Goal: Task Accomplishment & Management: Manage account settings

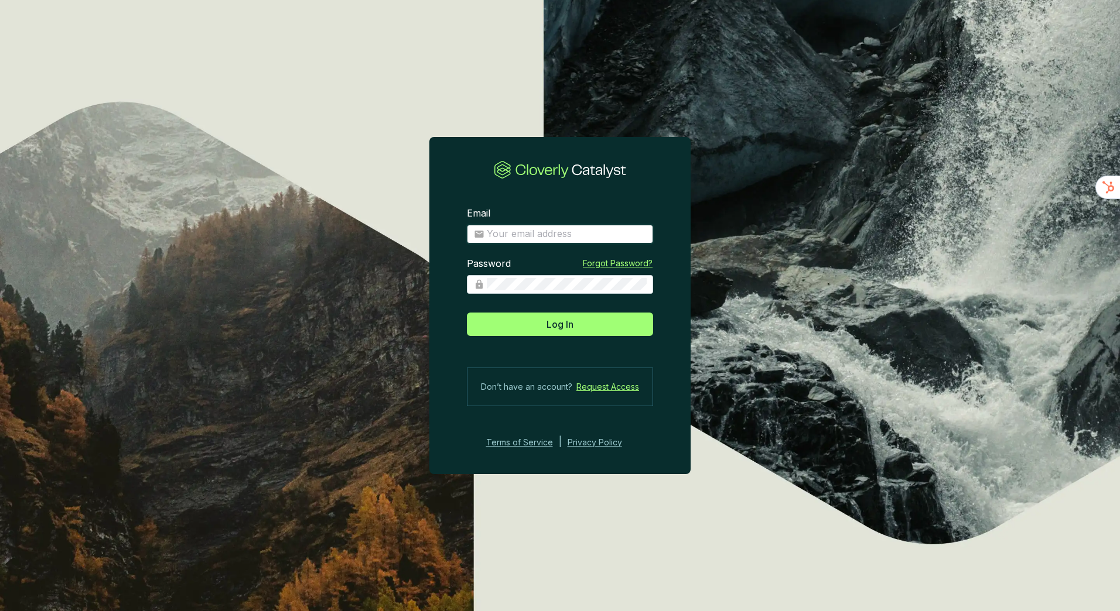
type input "[EMAIL_ADDRESS][DOMAIN_NAME]"
click at [541, 328] on button "Log In" at bounding box center [560, 324] width 186 height 23
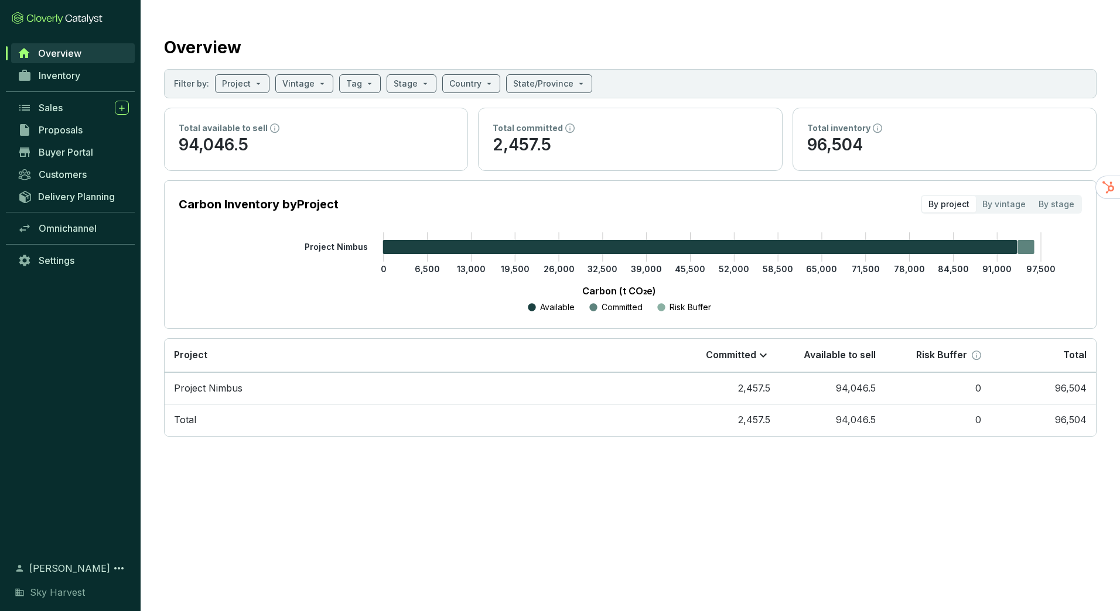
click at [95, 147] on link "Buyer Portal" at bounding box center [73, 152] width 123 height 20
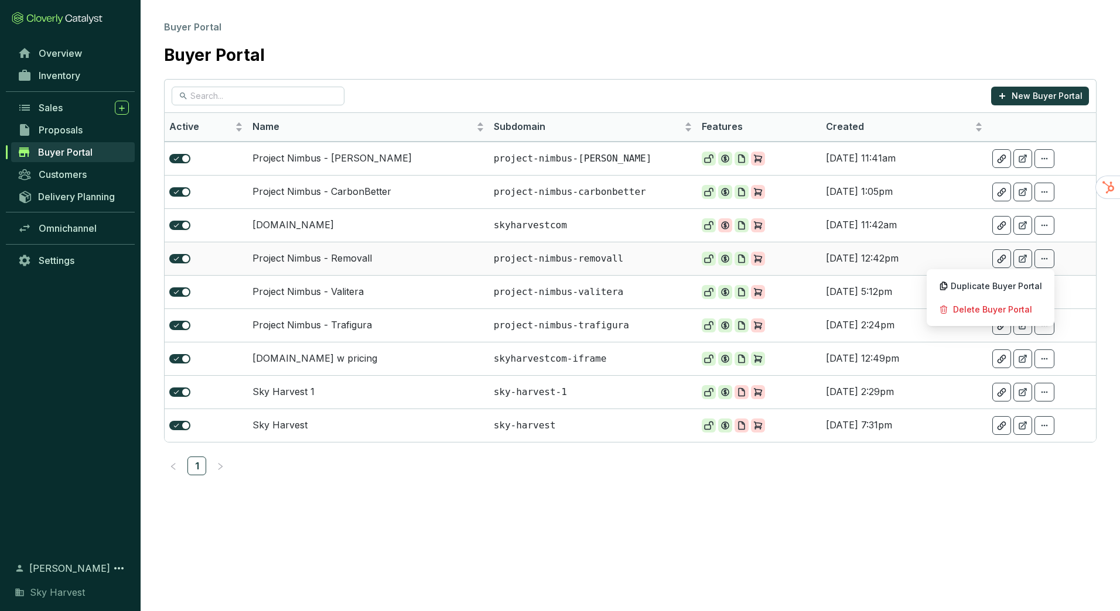
click at [1048, 259] on icon at bounding box center [1044, 259] width 9 height 14
click at [1028, 286] on span "Duplicate Buyer Portal" at bounding box center [996, 286] width 91 height 9
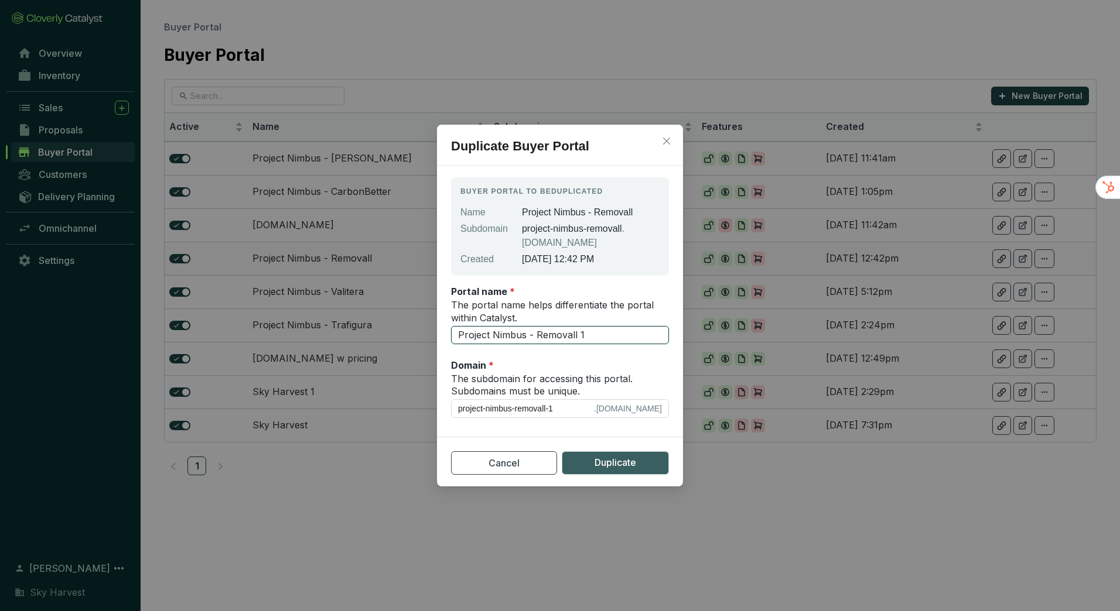
drag, startPoint x: 534, startPoint y: 335, endPoint x: 683, endPoint y: 340, distance: 148.8
click at [683, 340] on div "Duplicate Buyer Portal Buyer Portal to be duplicated Name Project Nimbus - Remo…" at bounding box center [560, 305] width 1120 height 611
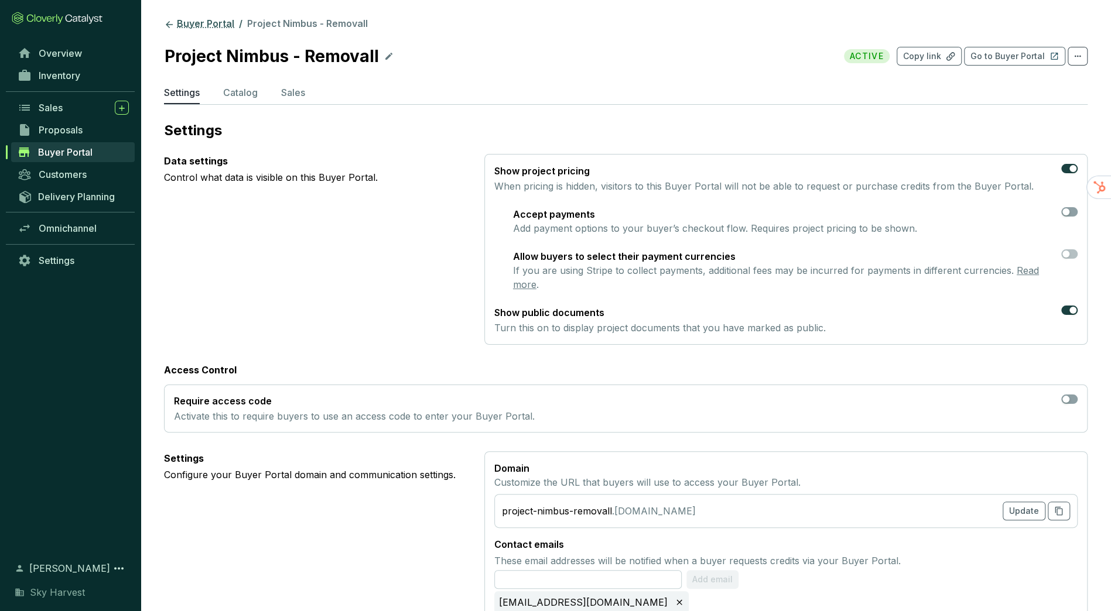
click at [206, 18] on link "Buyer Portal" at bounding box center [199, 25] width 75 height 14
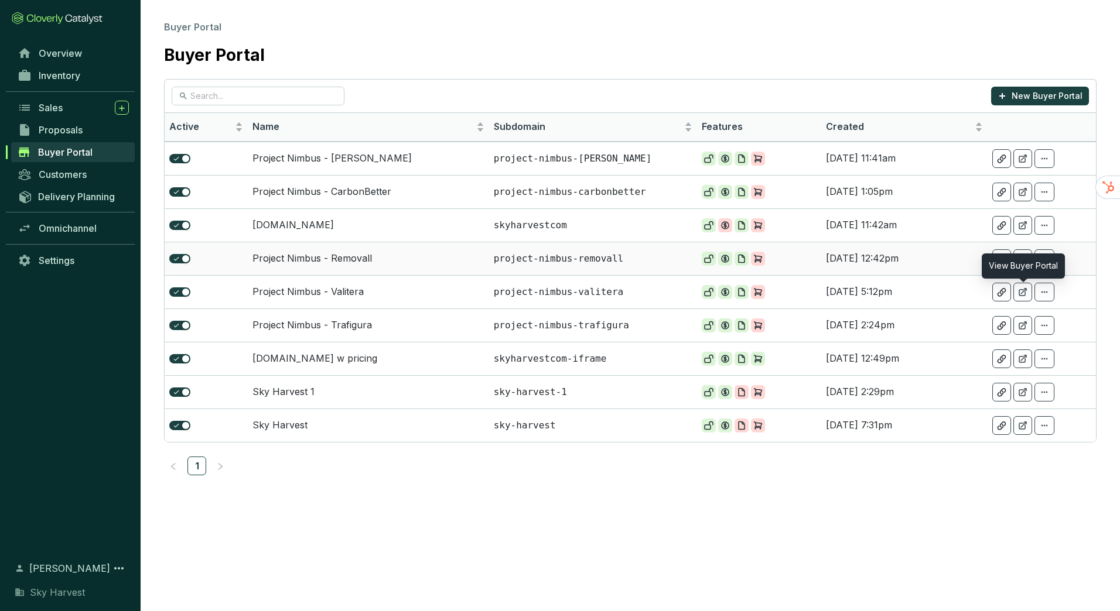
click at [1042, 259] on icon at bounding box center [1044, 259] width 9 height 14
click at [1011, 280] on p "Duplicate Buyer Portal" at bounding box center [990, 286] width 116 height 20
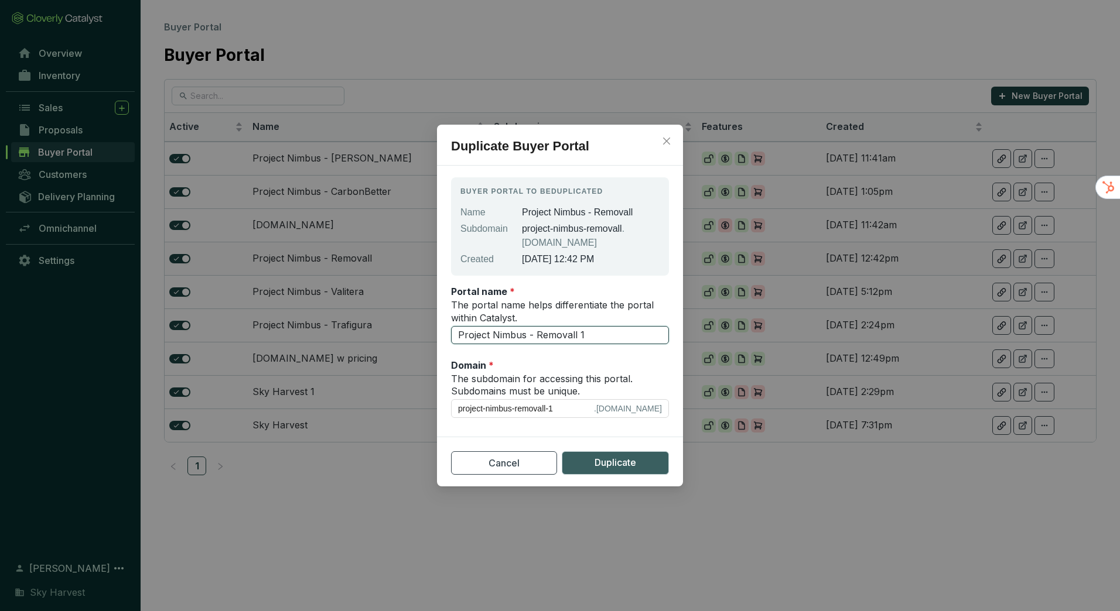
drag, startPoint x: 537, startPoint y: 333, endPoint x: 617, endPoint y: 334, distance: 80.2
click at [617, 334] on input "Project Nimbus - Removall 1" at bounding box center [560, 335] width 218 height 19
type input "Project Nimbus - C"
type input "project-nimbus-c"
type input "Project Nimbus - Ci"
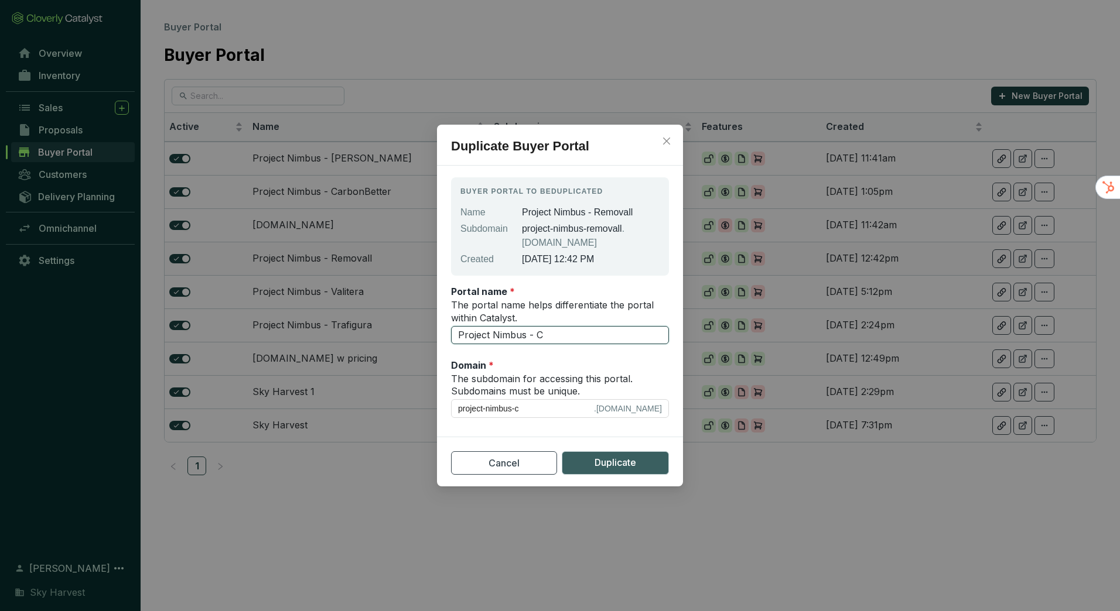
type input "project-nimbus-ci"
type input "Project Nimbus - Cic"
type input "project-nimbus-cic"
type input "Project Nimbus - Cici"
type input "project-nimbus-cici"
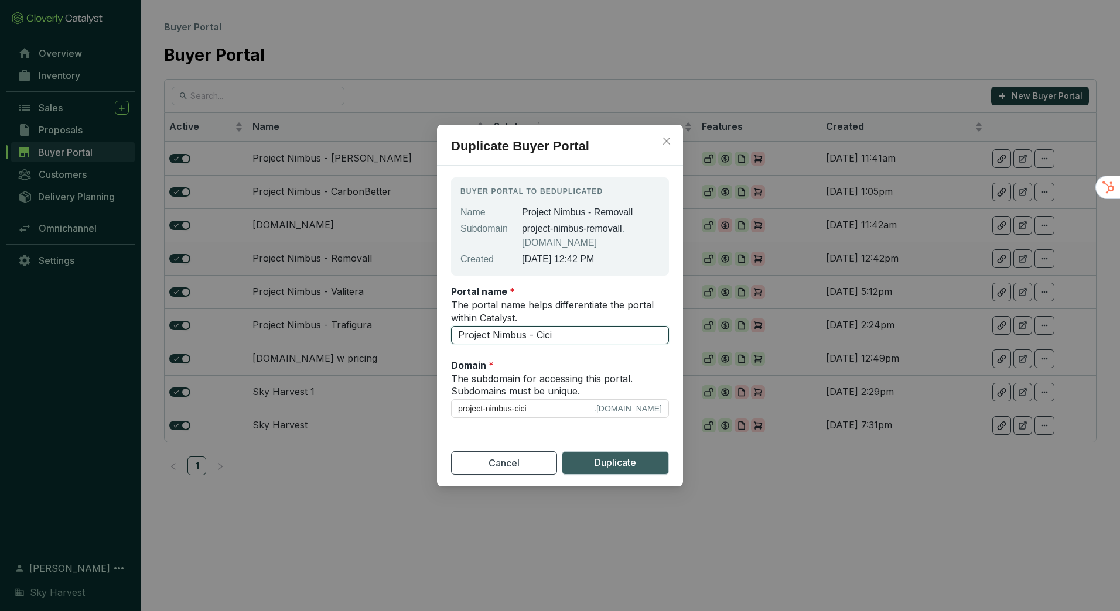
type input "Project Nimbus - Cic"
type input "project-nimbus-cic"
type input "Project Nimbus - Ci"
type input "project-nimbus-ci"
type input "Project Nimbus - Civ"
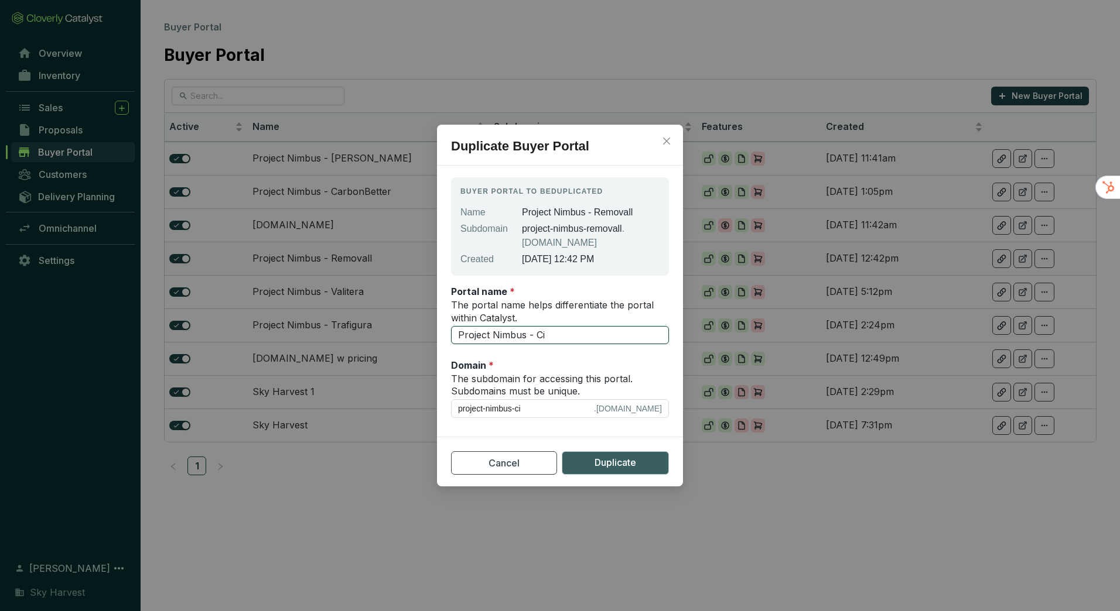
type input "project-nimbus-civ"
type input "Project Nimbus - Civi"
type input "project-nimbus-civi"
type input "Project Nimbus - Civit"
type input "project-nimbus-civit"
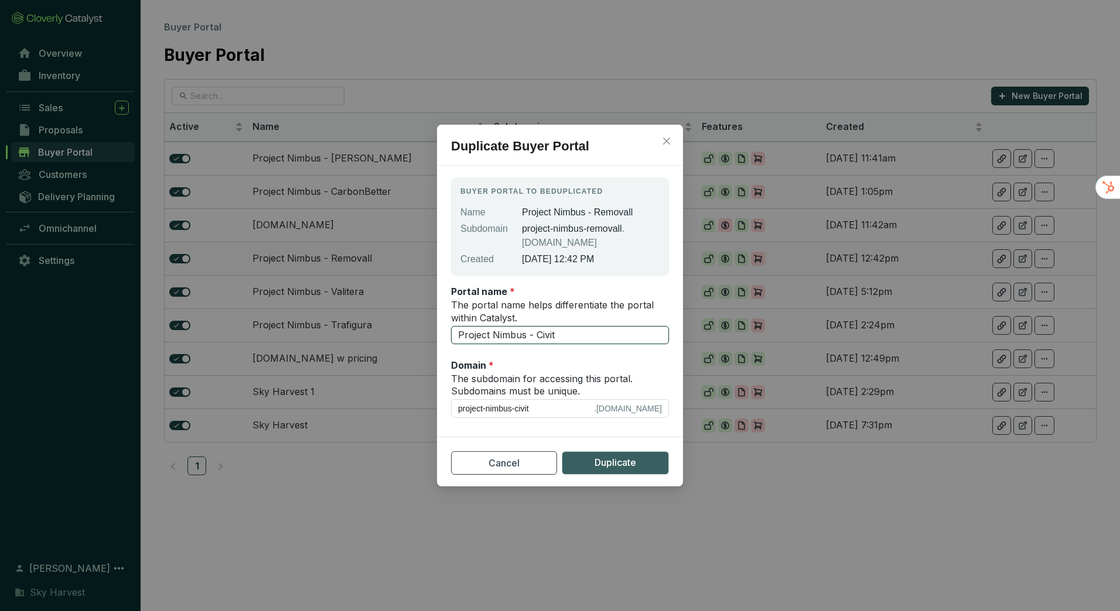
type input "Project Nimbus - Civita"
type input "project-nimbus-civita"
type input "Project Nimbus - Civitas"
type input "project-nimbus-civitas"
type input "Project Nimbus - Civitas"
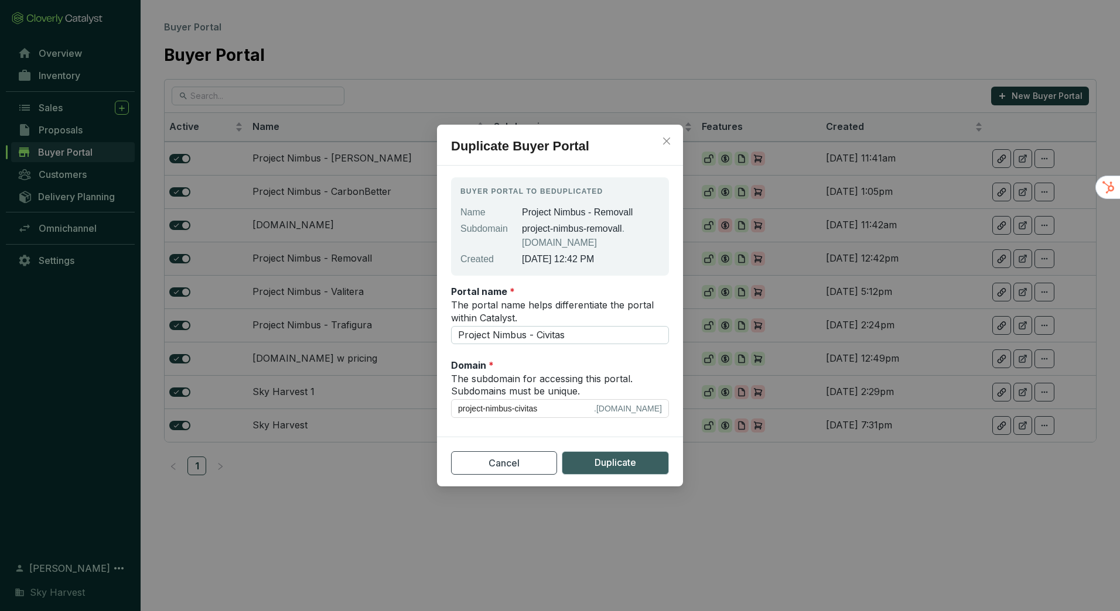
click at [634, 466] on span "Duplicate" at bounding box center [615, 463] width 42 height 15
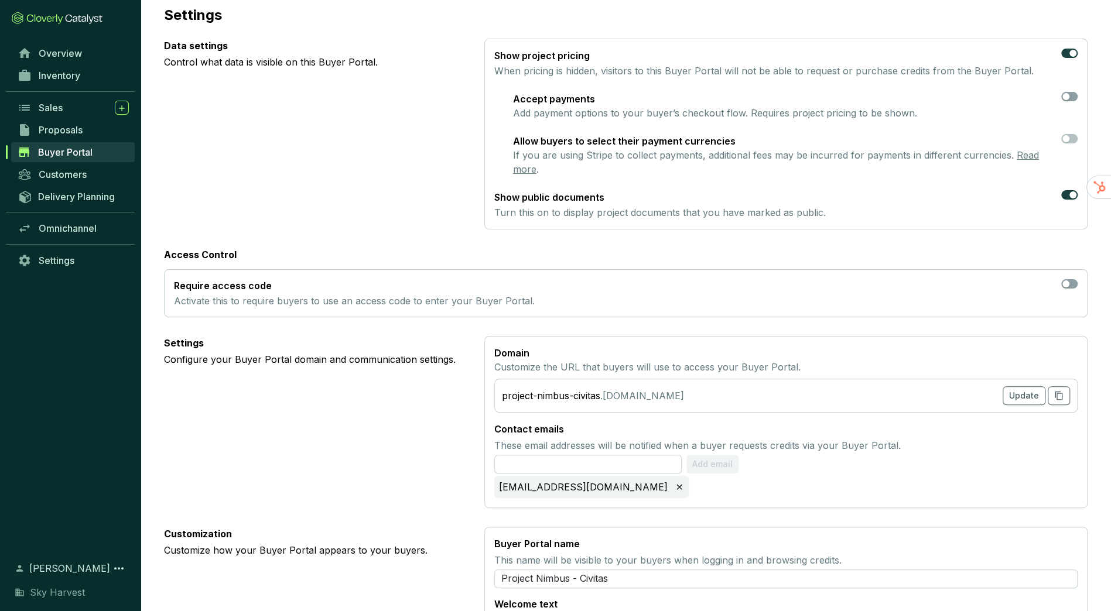
scroll to position [115, 0]
click at [1072, 100] on span "button" at bounding box center [1069, 97] width 16 height 9
click at [1065, 142] on div "button" at bounding box center [1065, 139] width 7 height 7
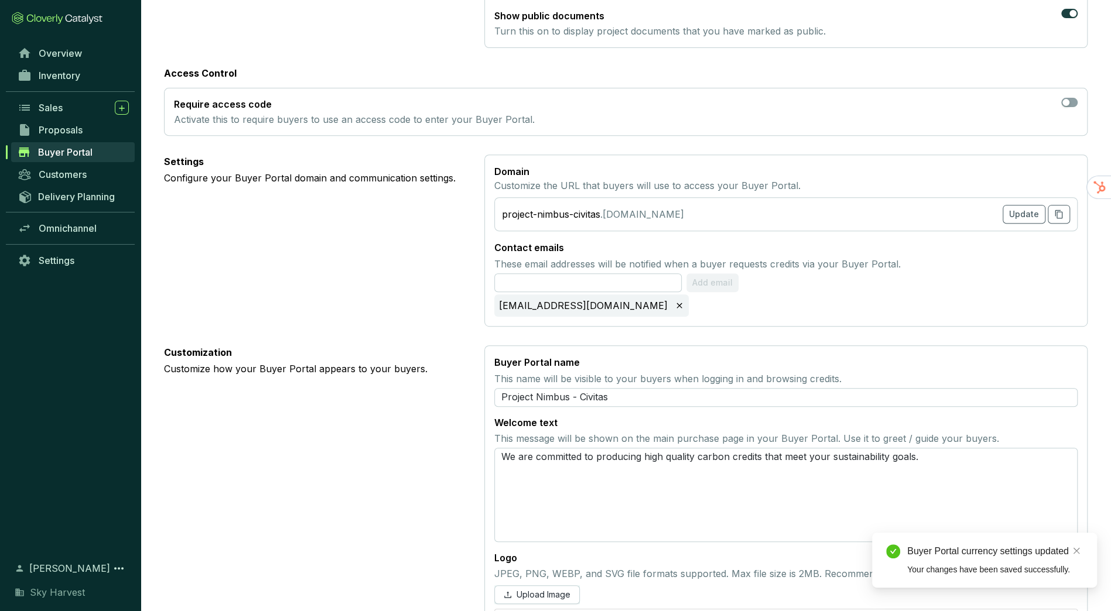
scroll to position [363, 0]
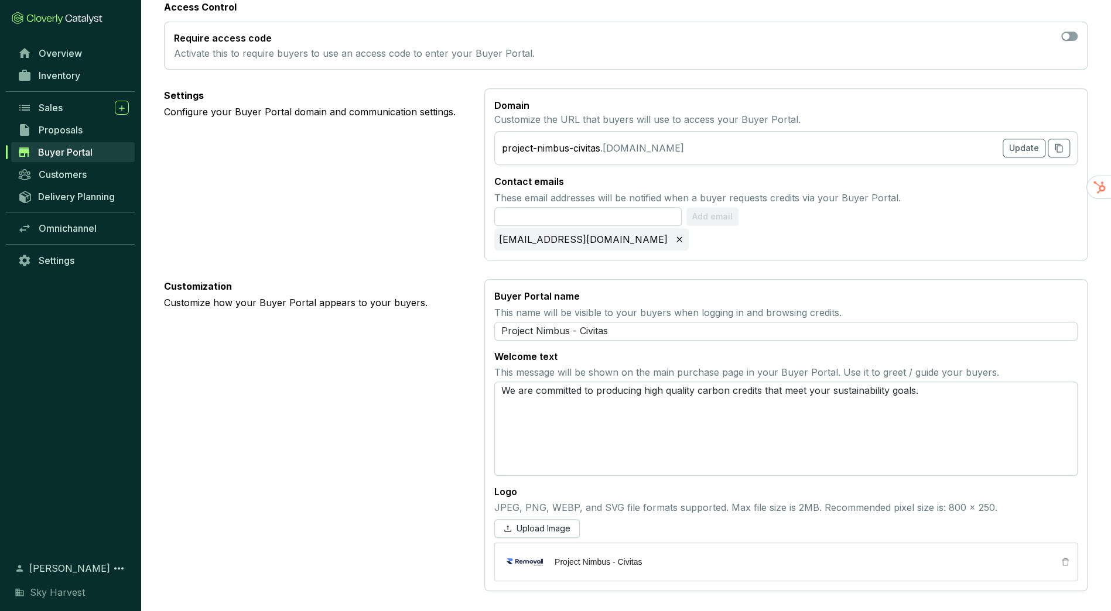
click at [1063, 562] on icon "delete" at bounding box center [1065, 562] width 7 height 8
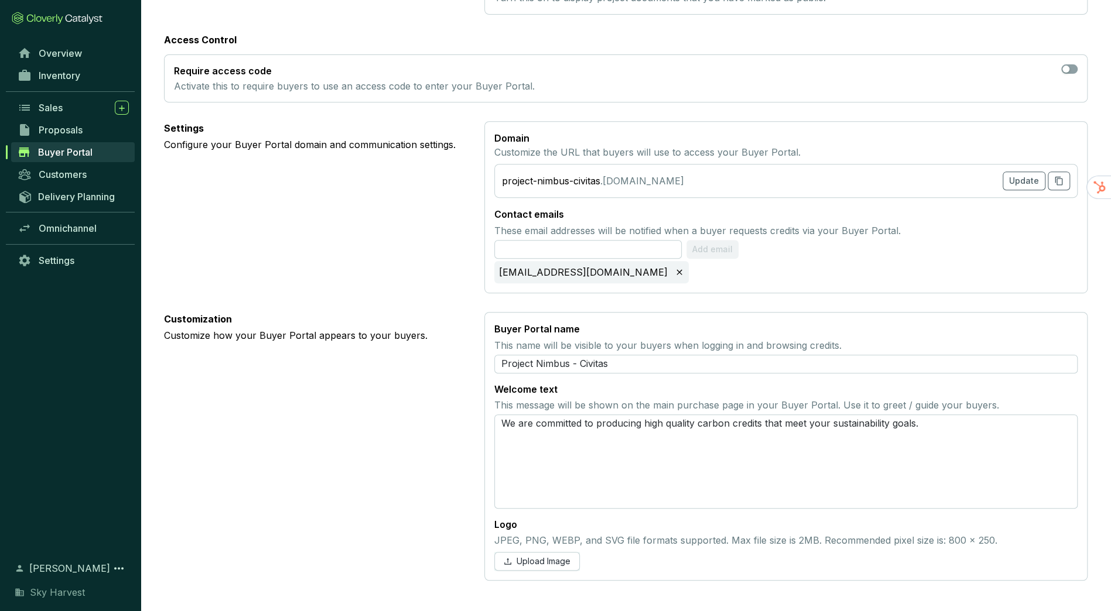
scroll to position [320, 0]
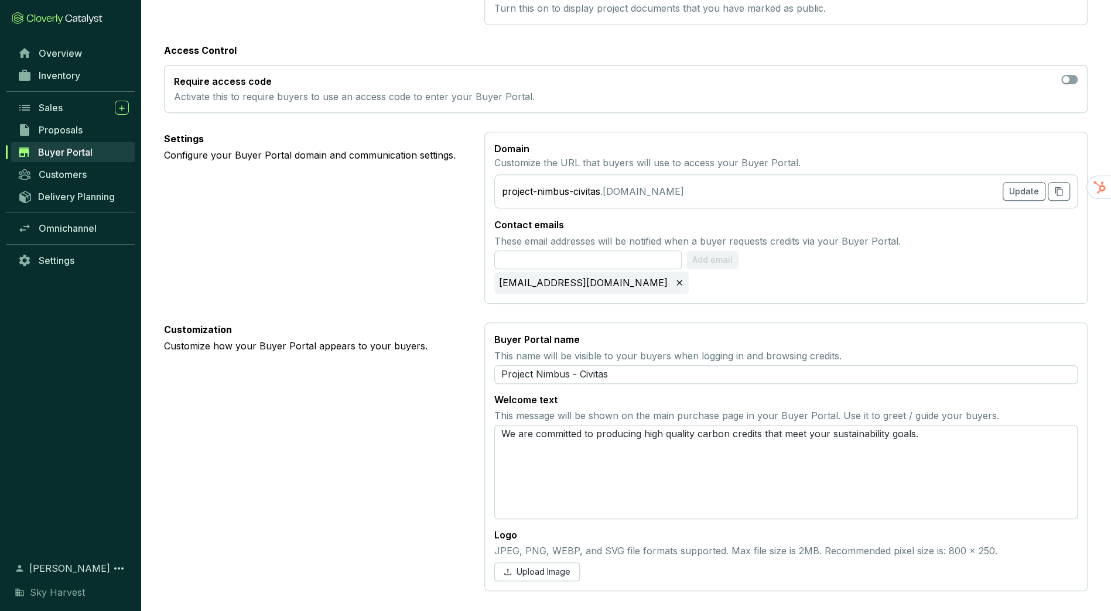
click at [548, 572] on span "Upload Image" at bounding box center [544, 572] width 54 height 12
click at [563, 574] on span "Upload Image" at bounding box center [544, 572] width 54 height 12
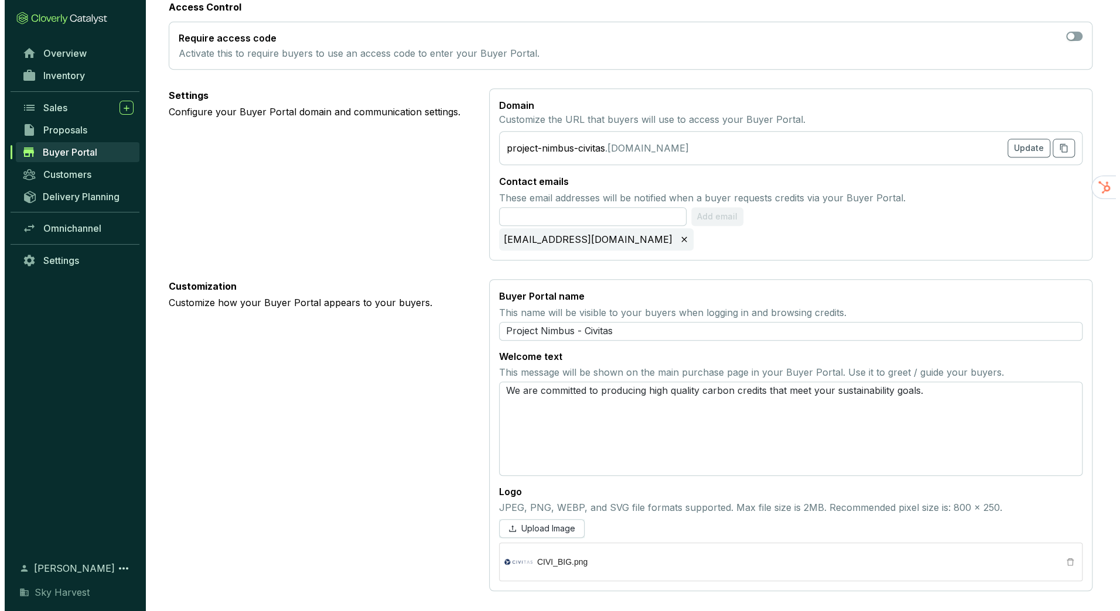
scroll to position [0, 0]
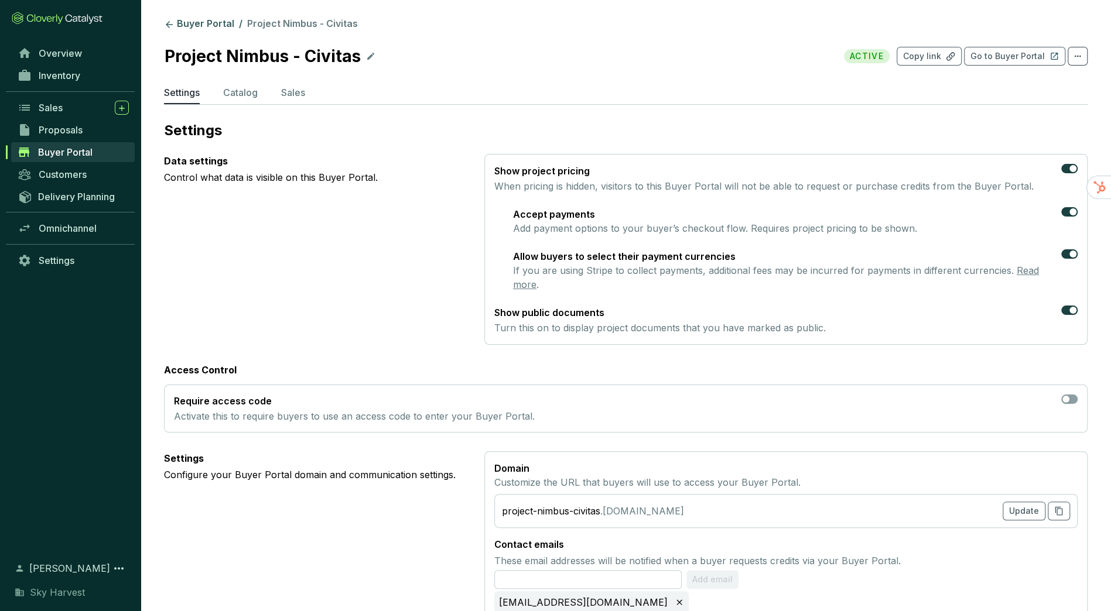
click at [1025, 52] on p "Go to Buyer Portal" at bounding box center [1007, 56] width 74 height 12
click at [262, 91] on ul "Settings Catalog Sales" at bounding box center [626, 95] width 924 height 19
click at [288, 93] on p "Sales" at bounding box center [293, 93] width 24 height 14
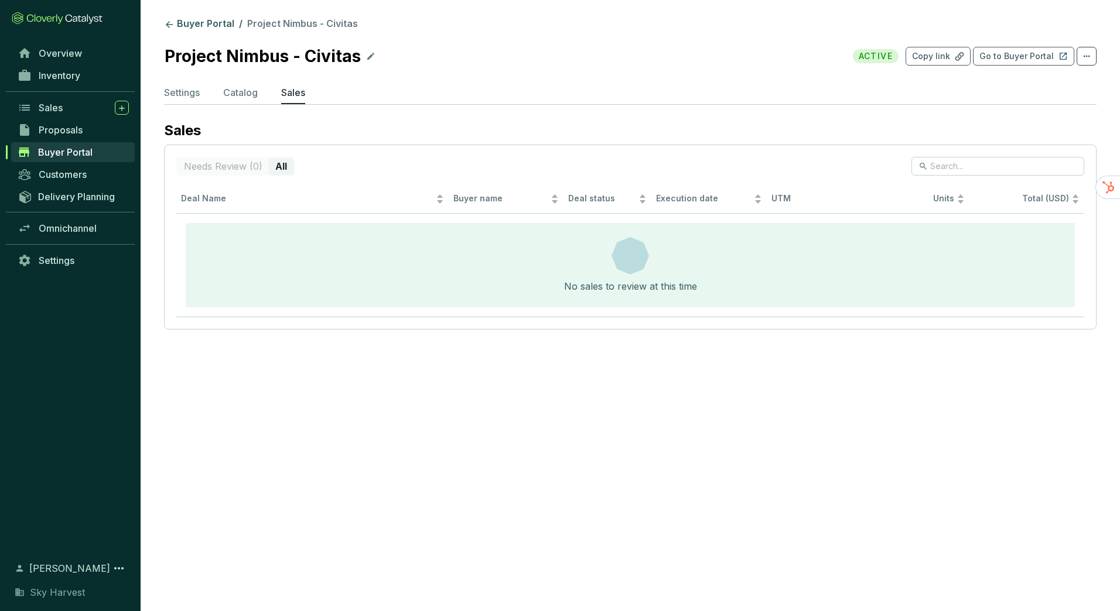
click at [245, 94] on p "Catalog" at bounding box center [240, 93] width 35 height 14
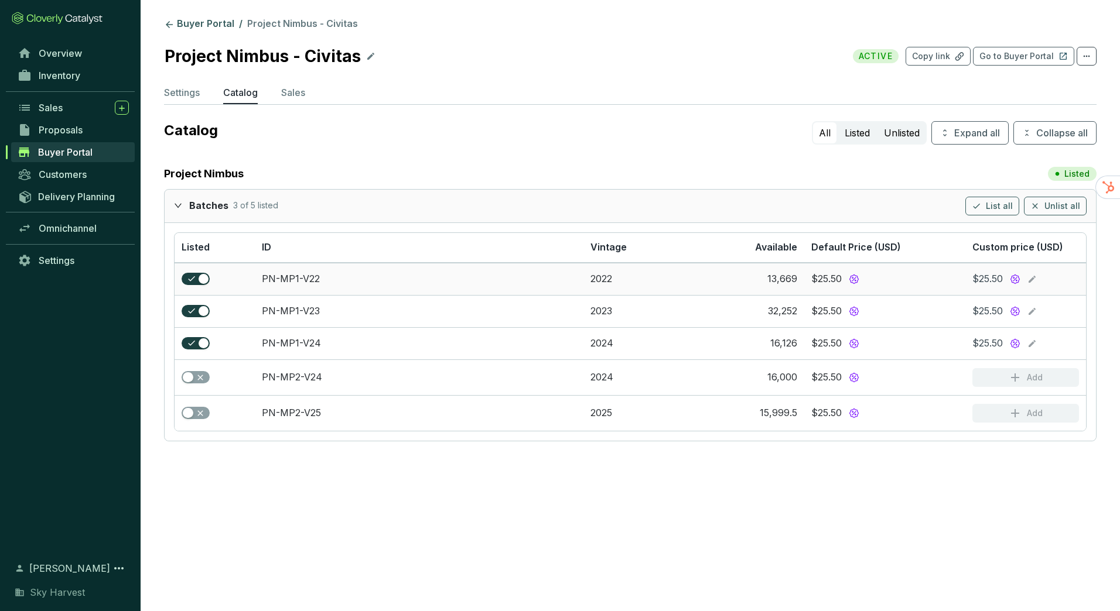
click at [201, 279] on div "button" at bounding box center [204, 279] width 11 height 11
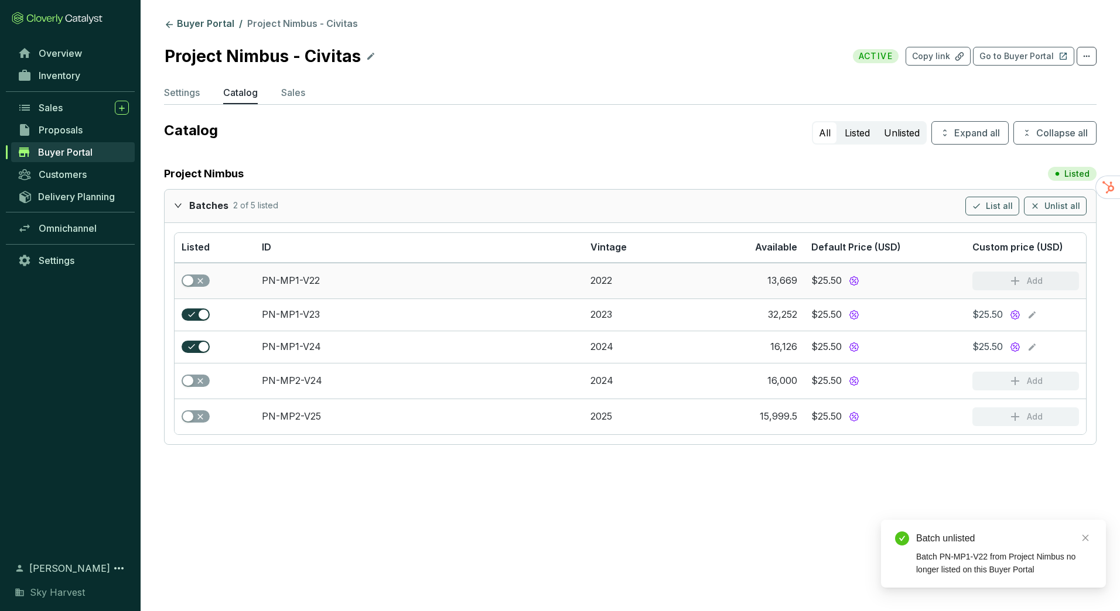
click at [201, 279] on span "button" at bounding box center [196, 281] width 28 height 13
click at [200, 318] on div "button" at bounding box center [204, 315] width 11 height 11
click at [200, 318] on span "button" at bounding box center [196, 316] width 28 height 13
click at [200, 349] on div "button" at bounding box center [204, 351] width 11 height 11
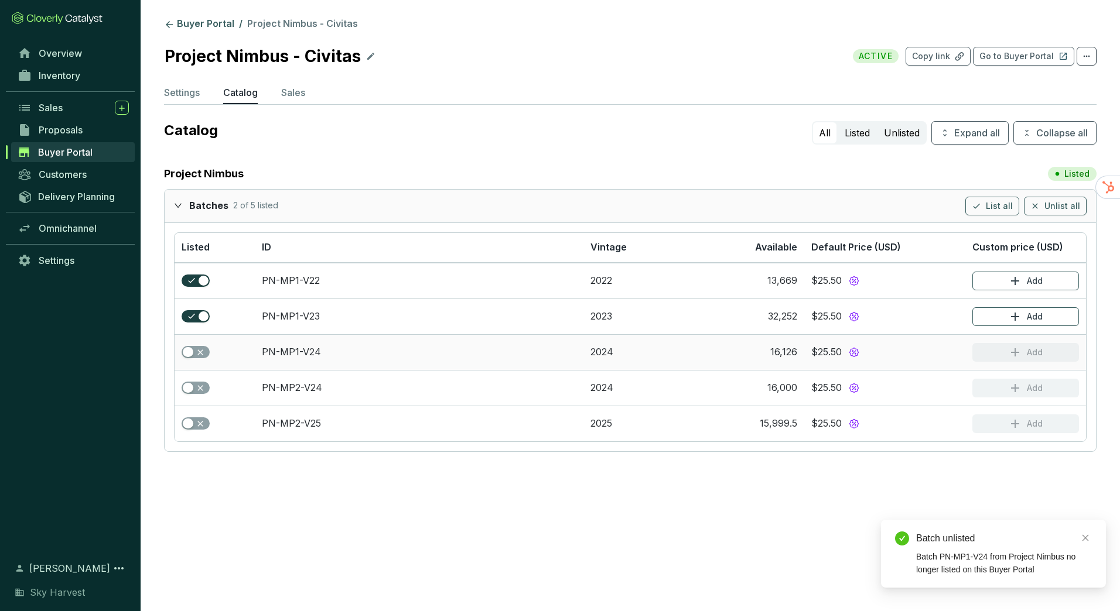
click at [200, 349] on span "button" at bounding box center [196, 352] width 28 height 13
click at [184, 383] on div "button" at bounding box center [188, 388] width 11 height 11
click at [196, 419] on span "button" at bounding box center [196, 424] width 28 height 13
click at [929, 53] on p "Copy link" at bounding box center [931, 56] width 38 height 12
